Goal: Transaction & Acquisition: Purchase product/service

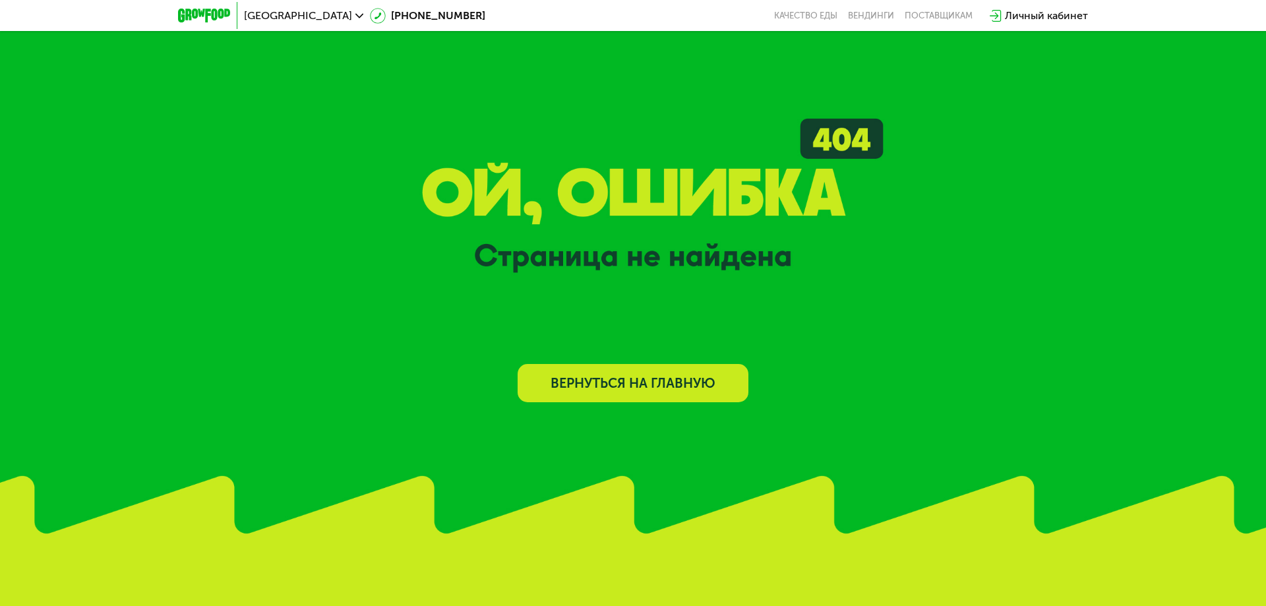
click at [213, 13] on img at bounding box center [204, 16] width 52 height 14
click at [355, 15] on icon at bounding box center [359, 16] width 8 height 8
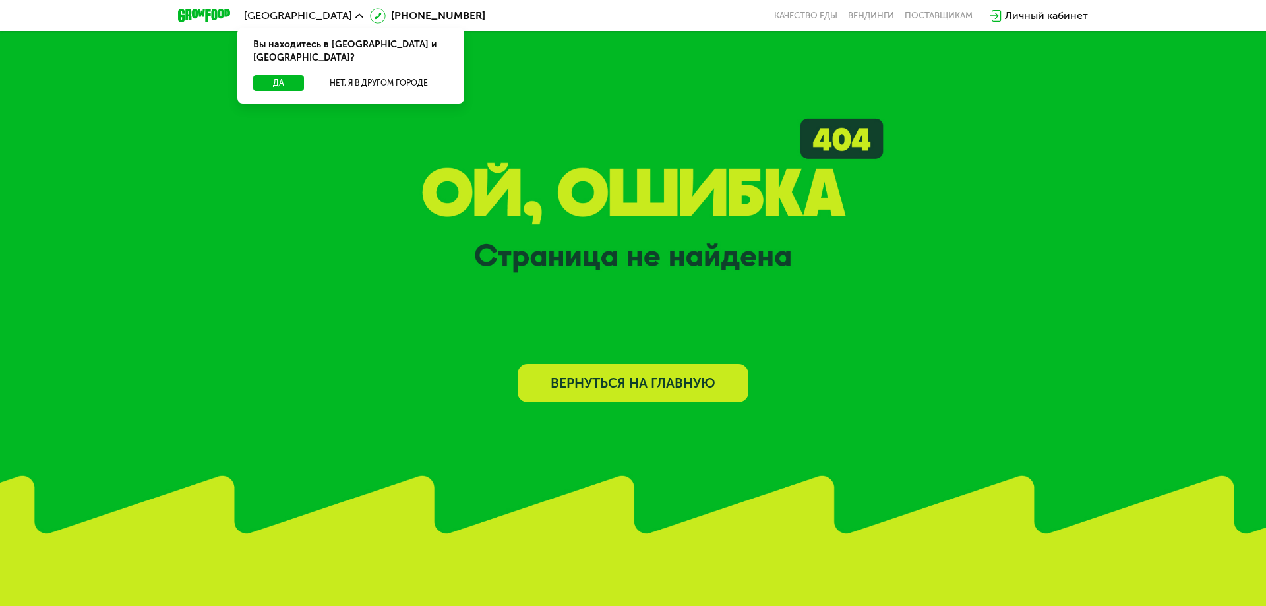
click at [187, 8] on div at bounding box center [204, 15] width 66 height 27
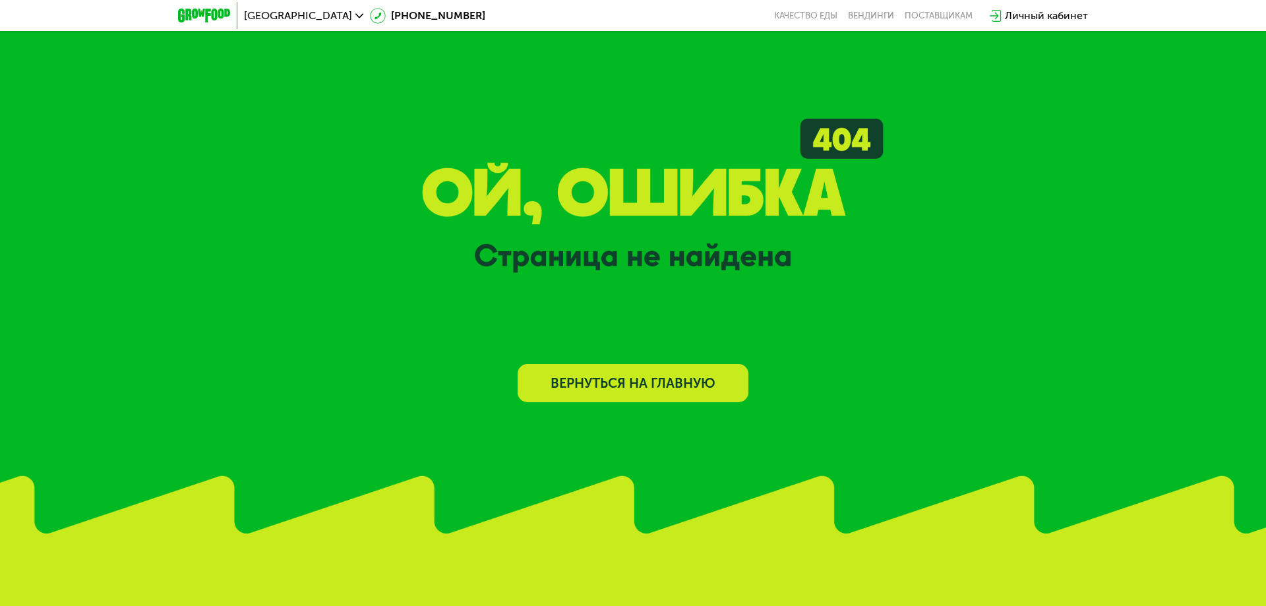
click at [196, 16] on img at bounding box center [204, 16] width 52 height 14
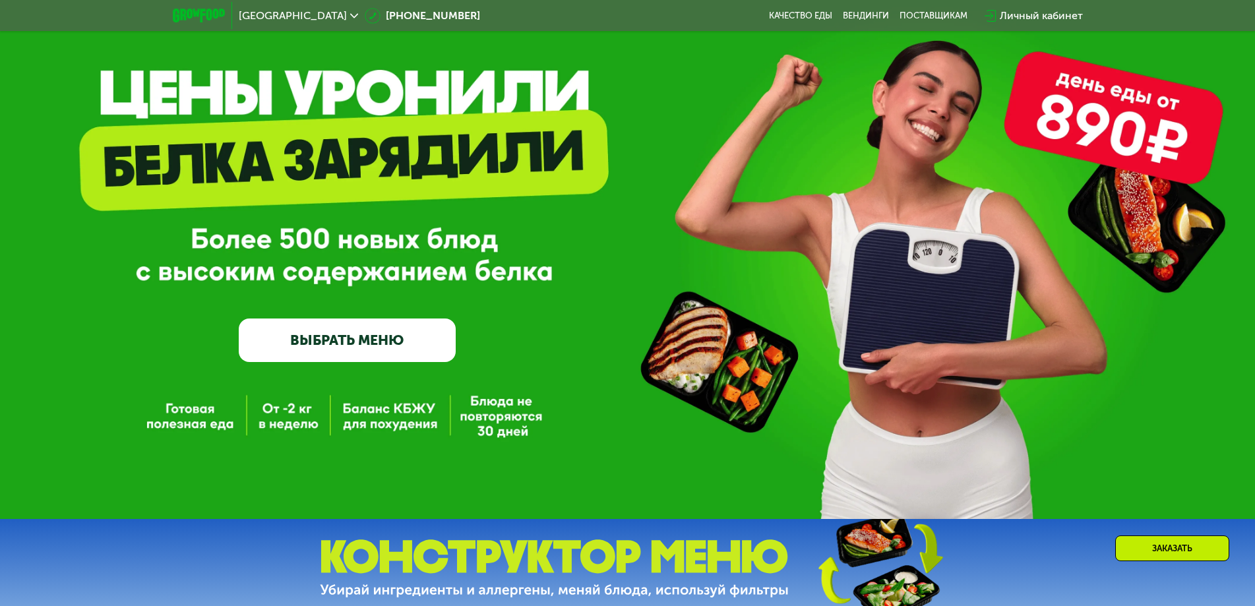
scroll to position [264, 0]
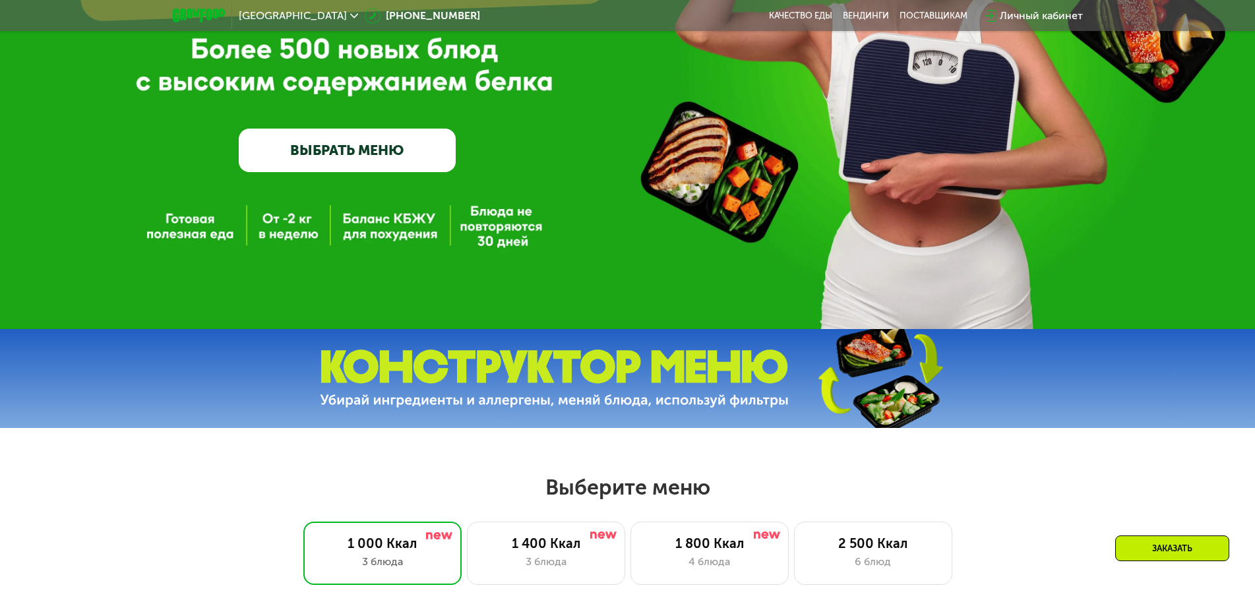
click at [367, 146] on link "ВЫБРАТЬ МЕНЮ" at bounding box center [347, 151] width 217 height 44
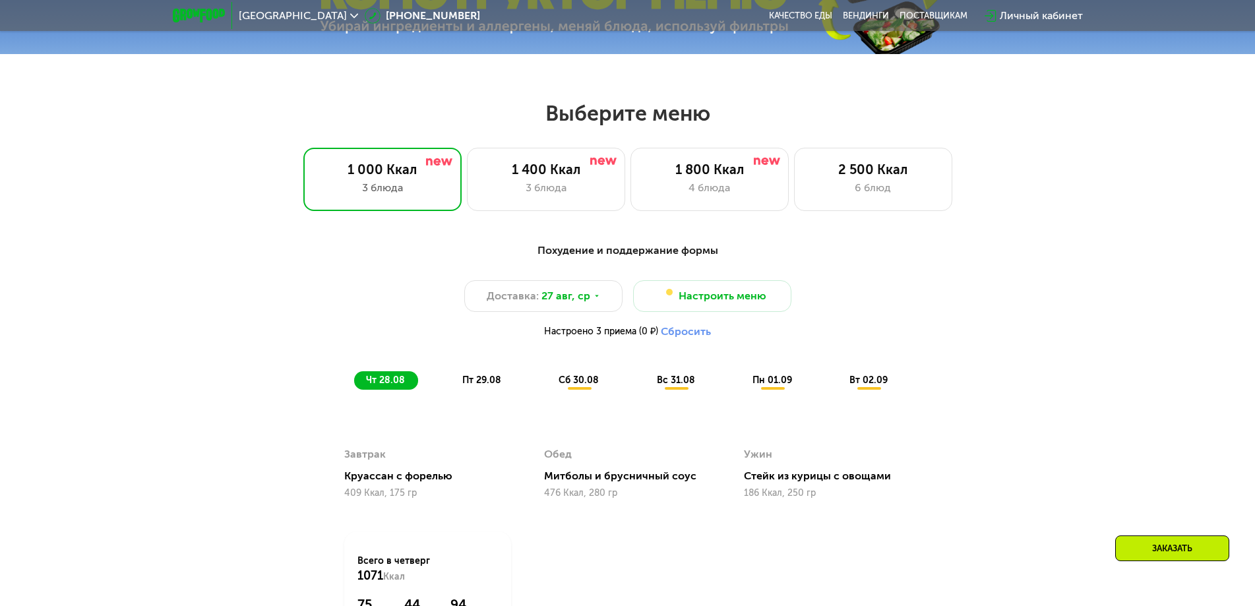
scroll to position [712, 0]
